Goal: Book appointment/travel/reservation

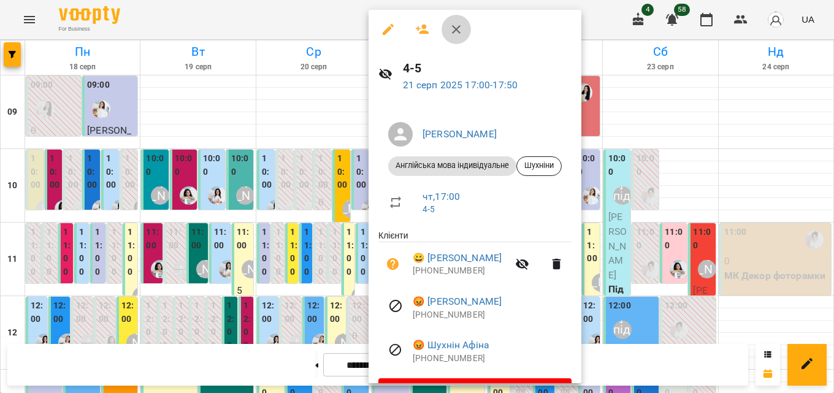
click at [456, 31] on icon "button" at bounding box center [456, 29] width 15 height 15
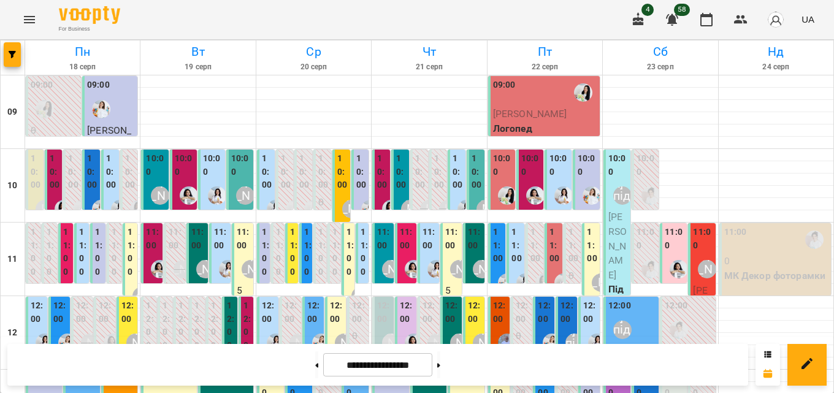
scroll to position [302, 0]
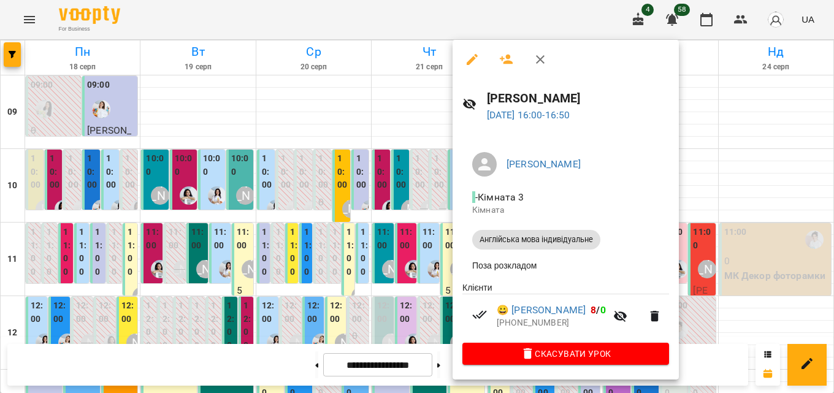
drag, startPoint x: 549, startPoint y: 62, endPoint x: 463, endPoint y: 245, distance: 201.9
click at [548, 62] on button "button" at bounding box center [540, 59] width 29 height 29
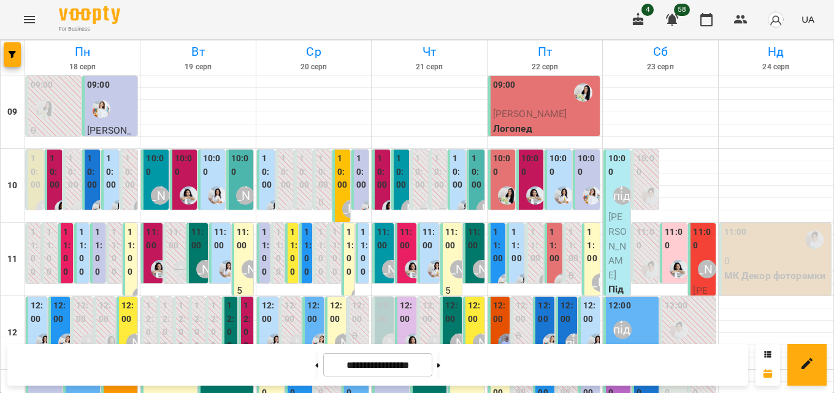
scroll to position [363, 0]
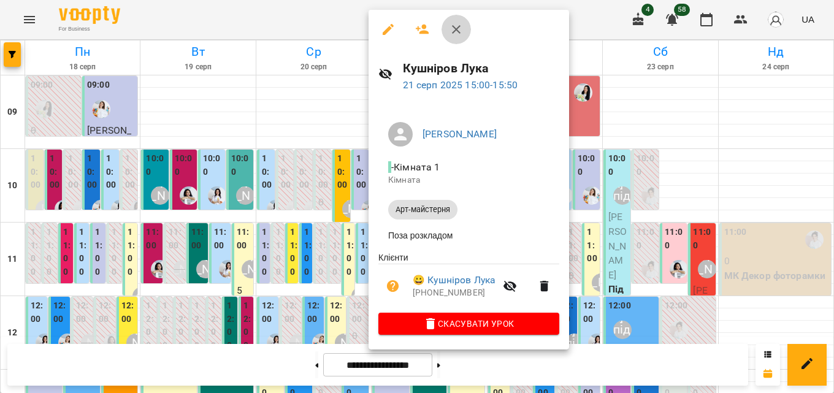
drag, startPoint x: 454, startPoint y: 22, endPoint x: 417, endPoint y: 189, distance: 171.4
click at [454, 20] on button "button" at bounding box center [456, 29] width 29 height 29
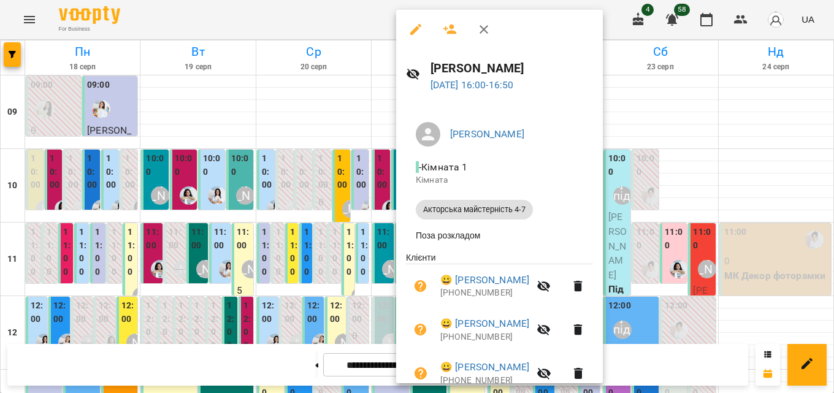
click at [464, 26] on div at bounding box center [499, 29] width 207 height 39
click at [487, 26] on icon "button" at bounding box center [484, 29] width 9 height 9
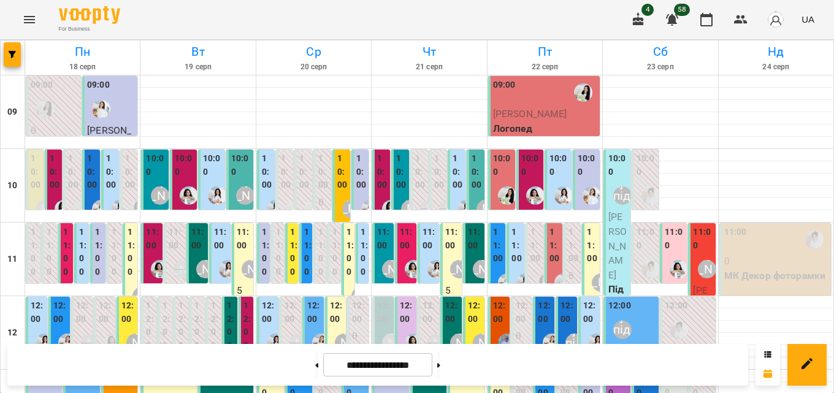
scroll to position [424, 0]
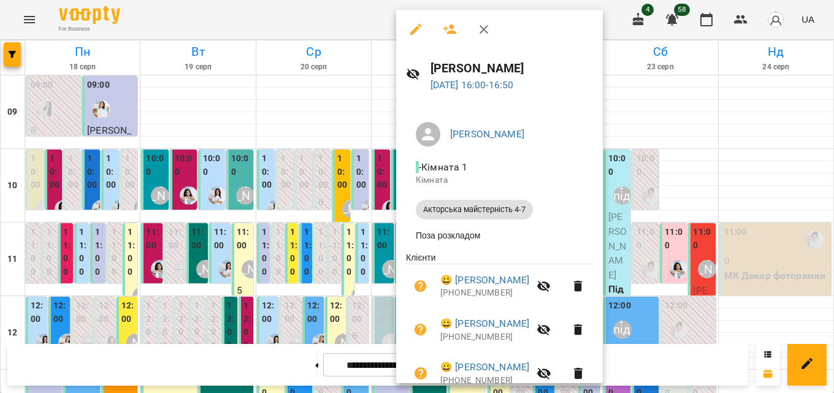
drag, startPoint x: 491, startPoint y: 25, endPoint x: 429, endPoint y: 191, distance: 176.8
click at [491, 26] on button "button" at bounding box center [483, 29] width 29 height 29
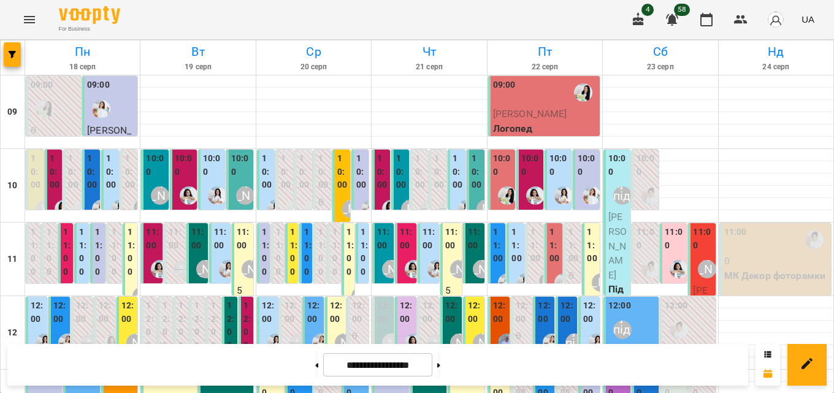
scroll to position [118, 0]
click at [471, 299] on label "12:00" at bounding box center [475, 312] width 14 height 26
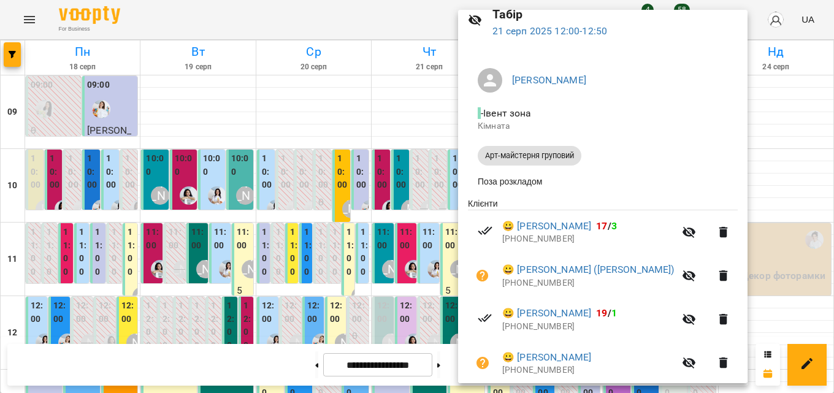
scroll to position [0, 0]
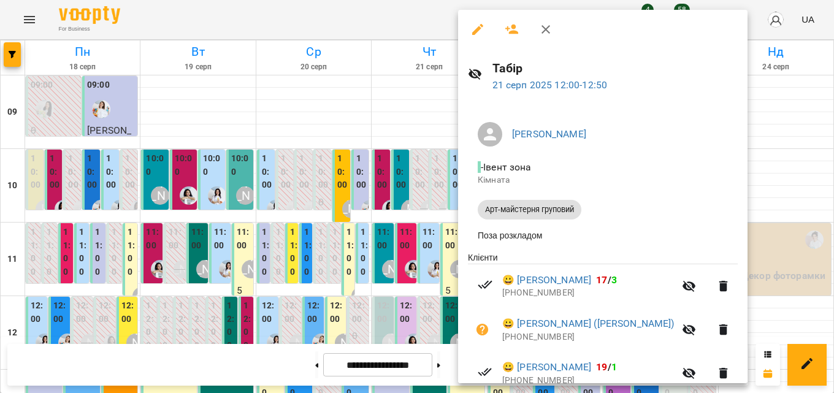
drag, startPoint x: 549, startPoint y: 23, endPoint x: 409, endPoint y: 265, distance: 279.1
click at [549, 23] on icon "button" at bounding box center [545, 29] width 15 height 15
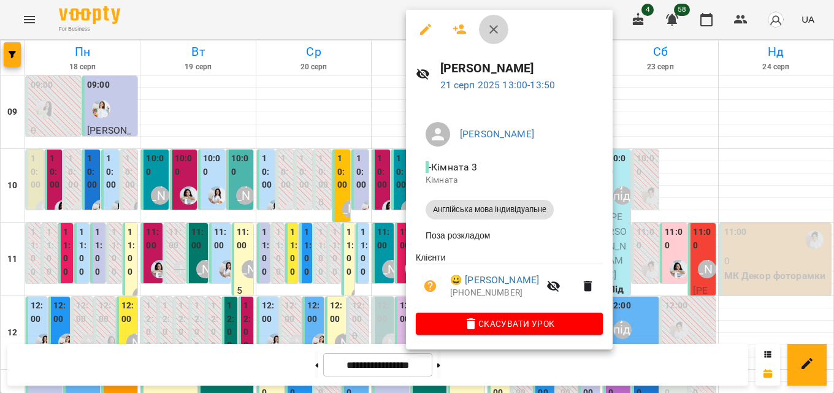
drag, startPoint x: 496, startPoint y: 22, endPoint x: 463, endPoint y: 139, distance: 121.7
click at [497, 22] on icon "button" at bounding box center [493, 29] width 15 height 15
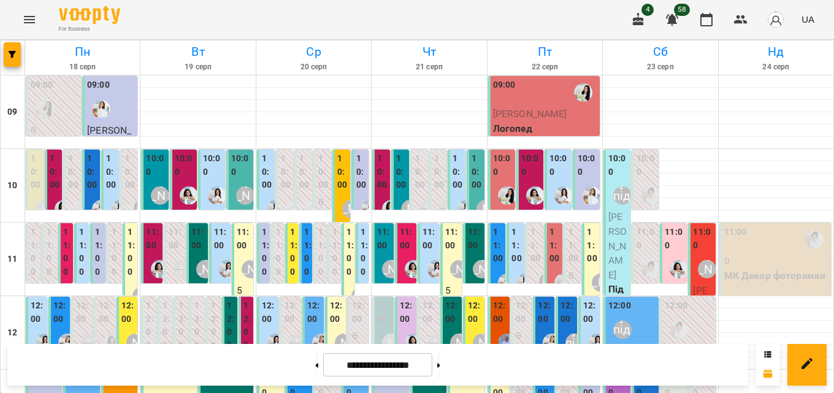
click at [445, 315] on label "12:00" at bounding box center [452, 312] width 14 height 26
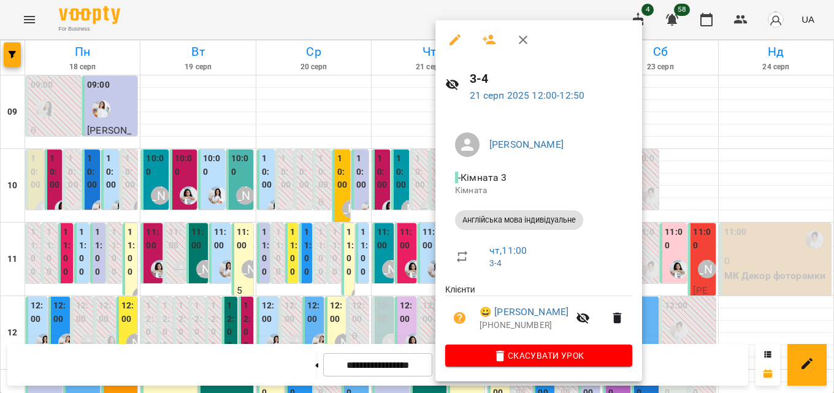
click at [527, 40] on icon "button" at bounding box center [523, 39] width 15 height 15
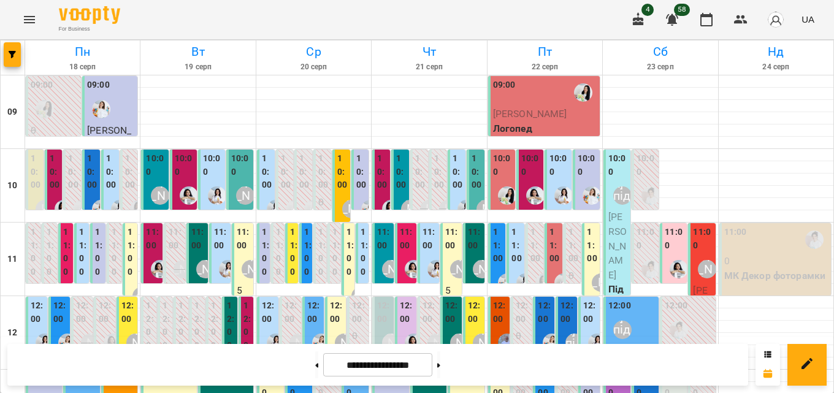
click at [473, 240] on label "11:00" at bounding box center [475, 239] width 14 height 26
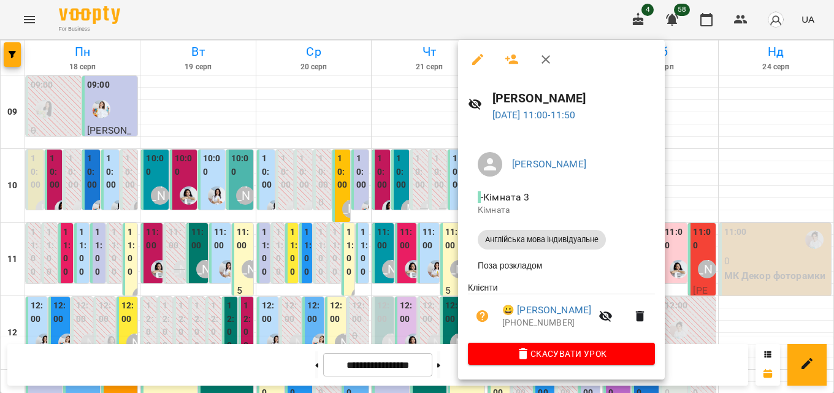
click at [551, 61] on icon "button" at bounding box center [545, 59] width 15 height 15
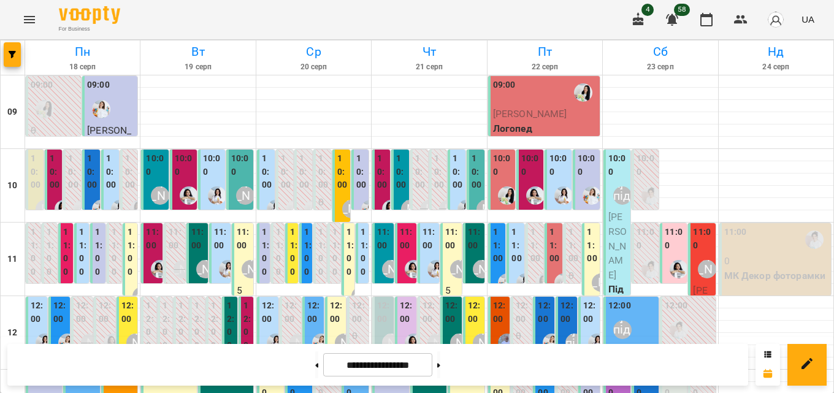
click at [472, 177] on label "10:00" at bounding box center [477, 172] width 10 height 40
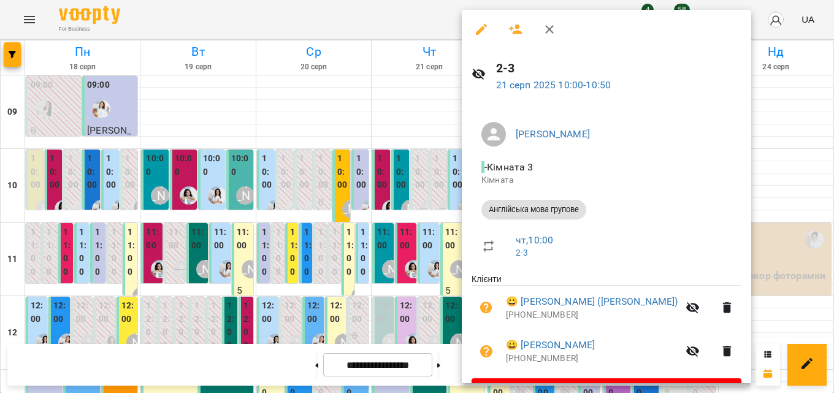
click at [549, 34] on icon "button" at bounding box center [549, 29] width 15 height 15
